Goal: Task Accomplishment & Management: Manage account settings

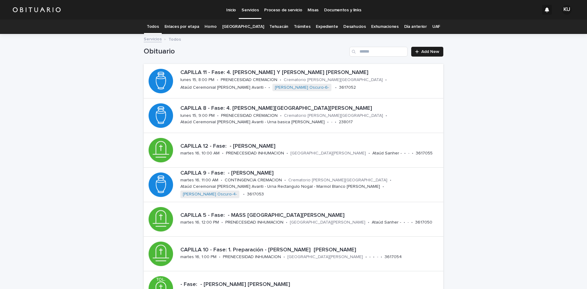
scroll to position [120, 0]
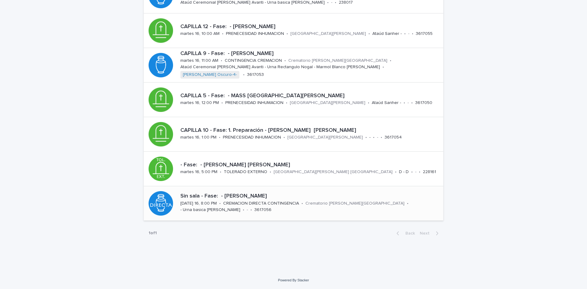
click at [230, 209] on div "Sin sala - Fase: - CASTILLO LOPEZ MARIA GLORIA martes 16, 8:00 PM • CREMACION D…" at bounding box center [310, 203] width 265 height 25
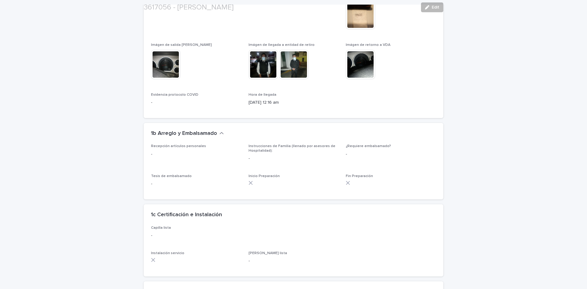
scroll to position [1234, 0]
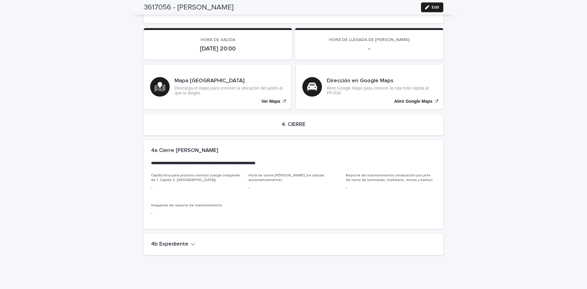
drag, startPoint x: 441, startPoint y: 7, endPoint x: 587, endPoint y: 234, distance: 270.0
click at [441, 7] on button "Edit" at bounding box center [432, 7] width 22 height 10
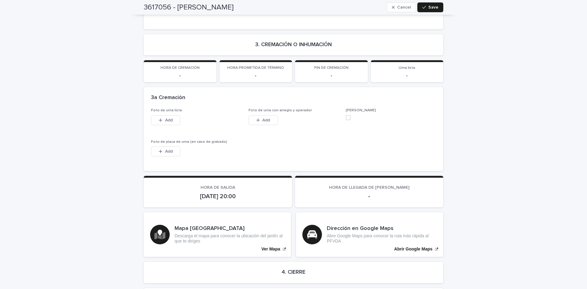
scroll to position [1394, 0]
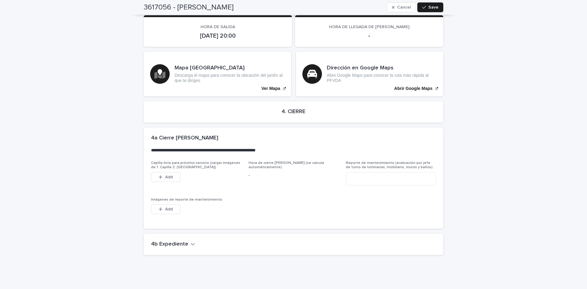
click at [184, 241] on h2 "4b Expediente" at bounding box center [169, 244] width 37 height 7
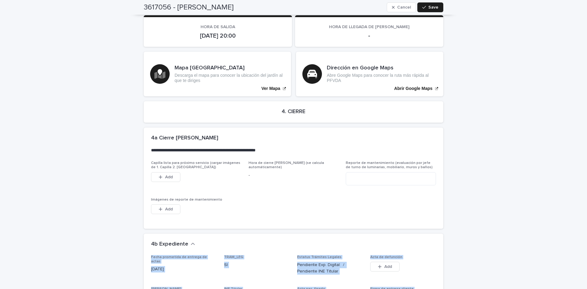
scroll to position [1491, 0]
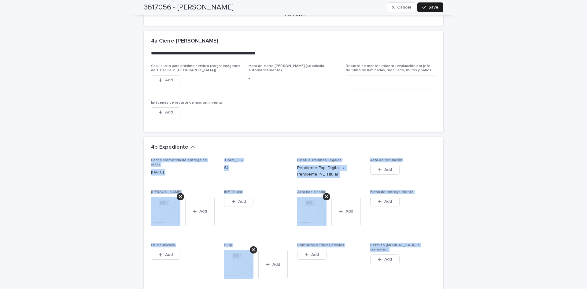
drag, startPoint x: 581, startPoint y: 220, endPoint x: 587, endPoint y: 300, distance: 80.3
click at [587, 289] on html "Inicio Servicios Proceso de servicio Misas Documentos y links KU Todos Enlaces …" at bounding box center [293, 144] width 587 height 289
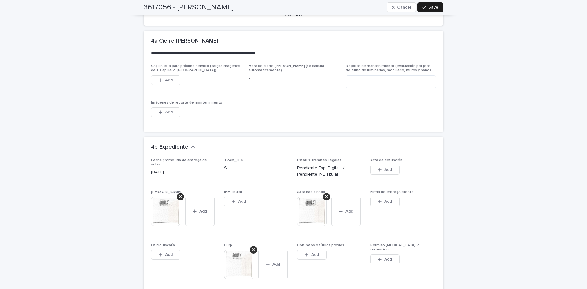
scroll to position [1653, 0]
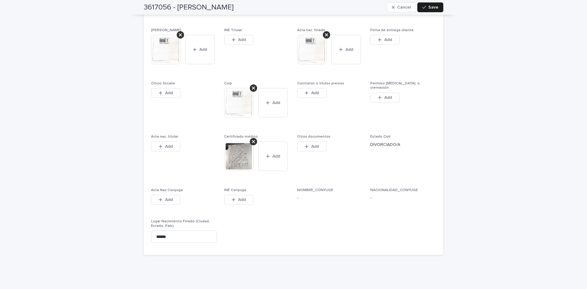
drag, startPoint x: 275, startPoint y: 143, endPoint x: 271, endPoint y: 189, distance: 46.0
click at [275, 143] on button "Add" at bounding box center [272, 156] width 29 height 29
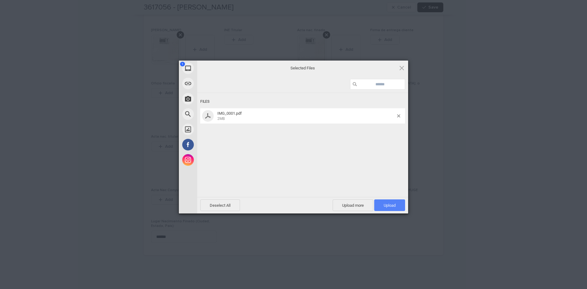
click at [379, 205] on span "Upload 1" at bounding box center [389, 205] width 31 height 12
click at [451, 208] on div "My Device Link (URL) Take Photo Web Search Unsplash Facebook Instagram Uploaded…" at bounding box center [293, 144] width 587 height 289
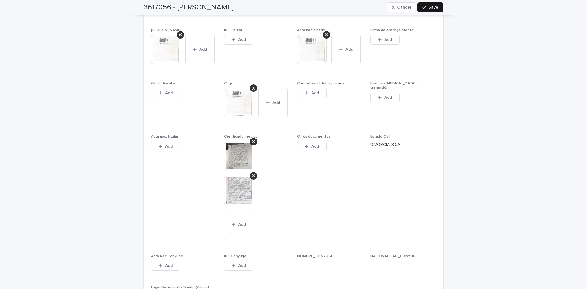
click at [432, 6] on span "Save" at bounding box center [434, 7] width 10 height 4
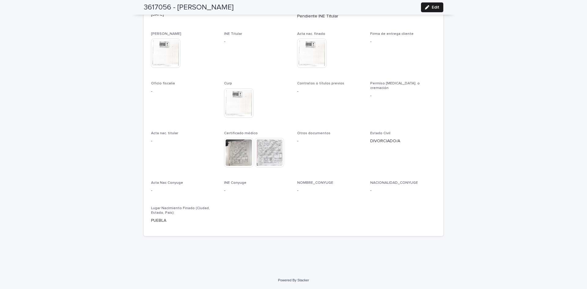
scroll to position [1470, 0]
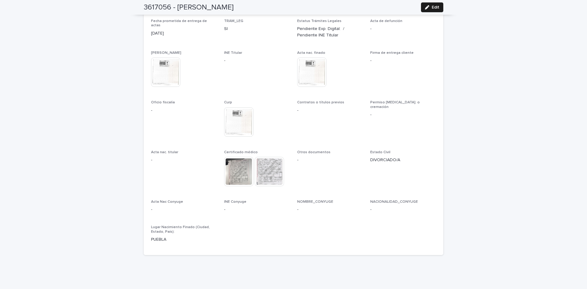
drag, startPoint x: 582, startPoint y: 253, endPoint x: 564, endPoint y: 249, distance: 17.9
click at [587, 174] on div "Inicio Servicios Proceso de servicio Misas Documentos y links KU Todos Enlaces …" at bounding box center [293, 144] width 587 height 289
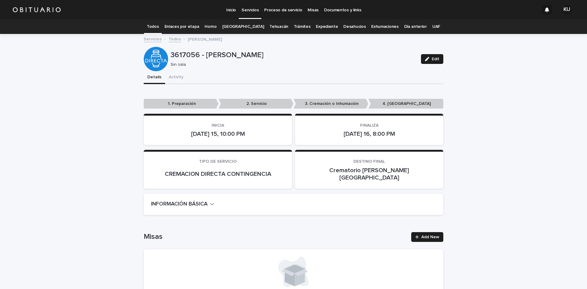
click at [251, 8] on p "Servicios" at bounding box center [250, 6] width 17 height 13
